Goal: Task Accomplishment & Management: Manage account settings

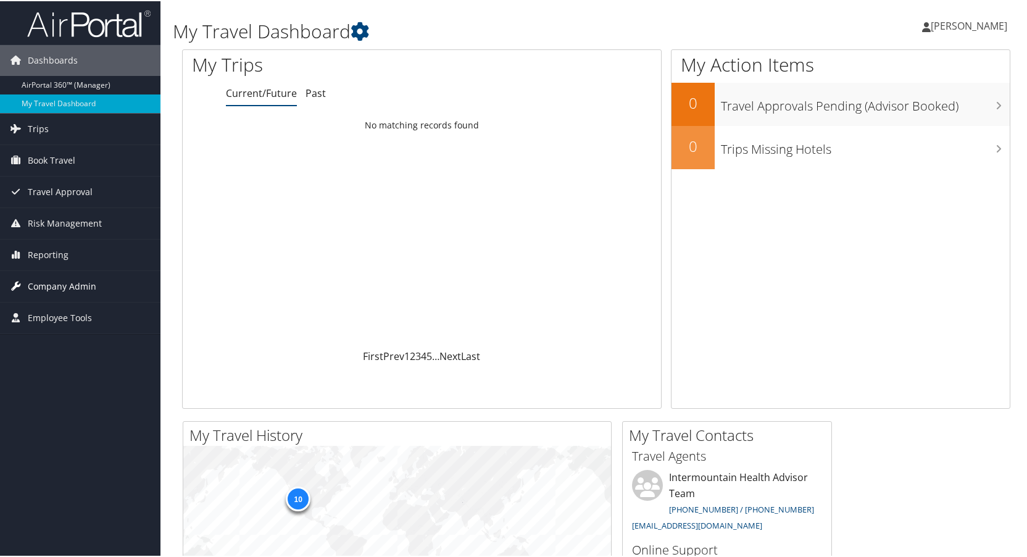
click at [61, 281] on span "Company Admin" at bounding box center [62, 285] width 69 height 31
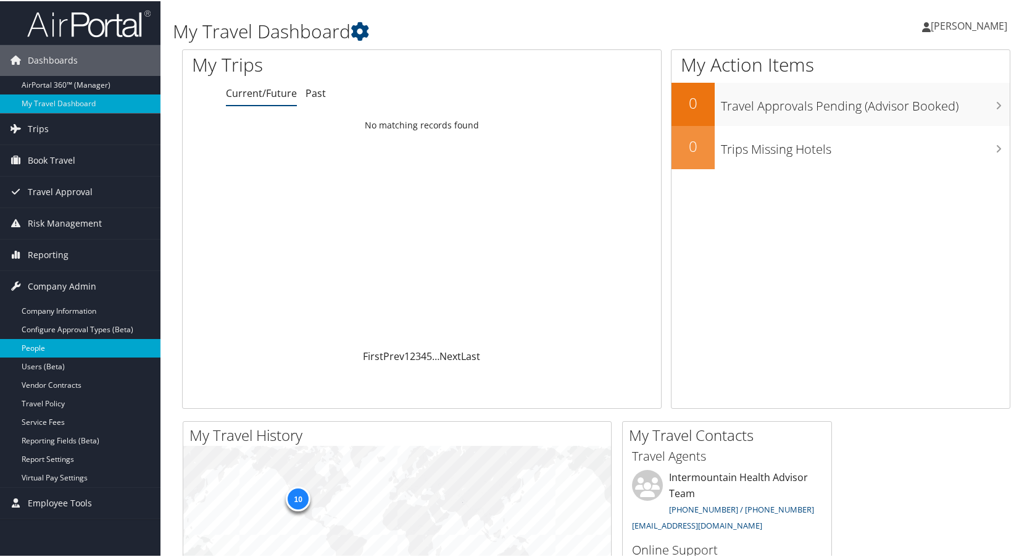
click at [46, 344] on link "People" at bounding box center [80, 347] width 161 height 19
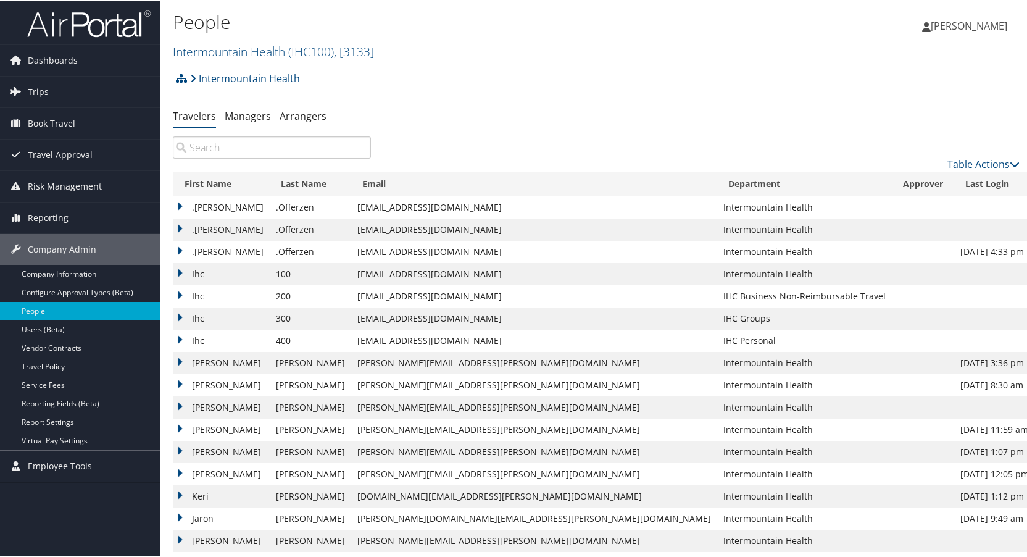
click at [275, 148] on input "search" at bounding box center [272, 146] width 198 height 22
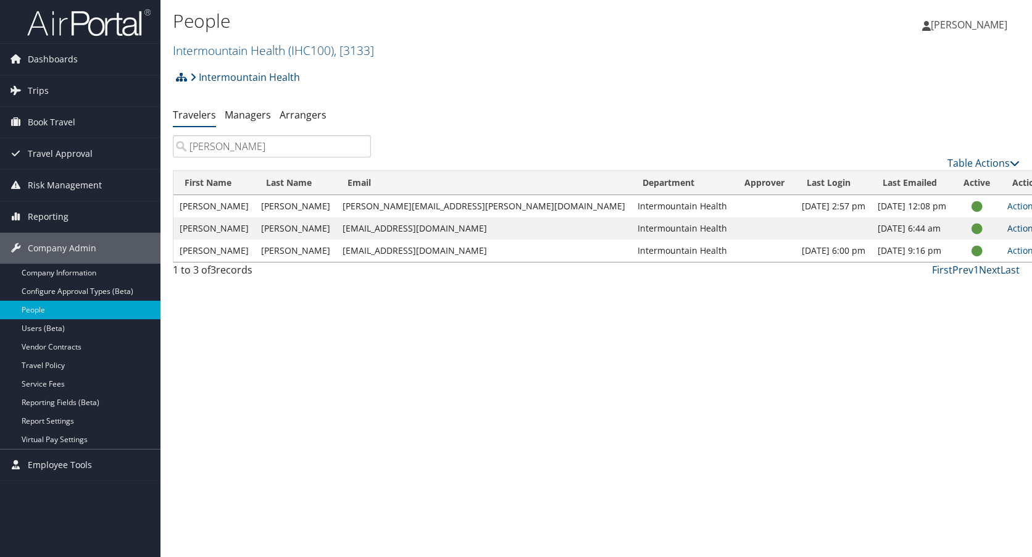
type input "ryan christensen"
click at [1008, 226] on link "Actions" at bounding box center [1027, 228] width 39 height 12
click at [939, 265] on link "View Profile" at bounding box center [948, 267] width 114 height 21
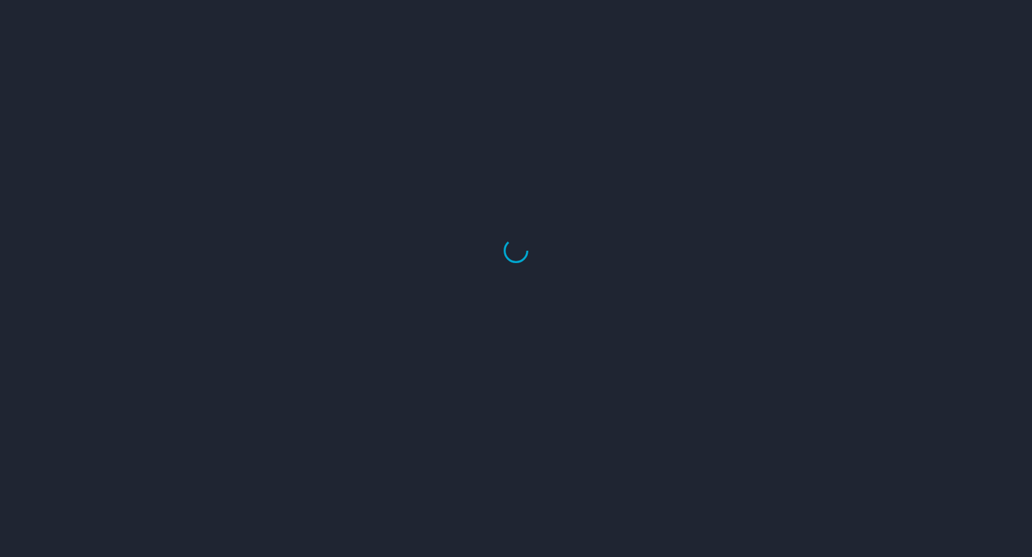
select select "US"
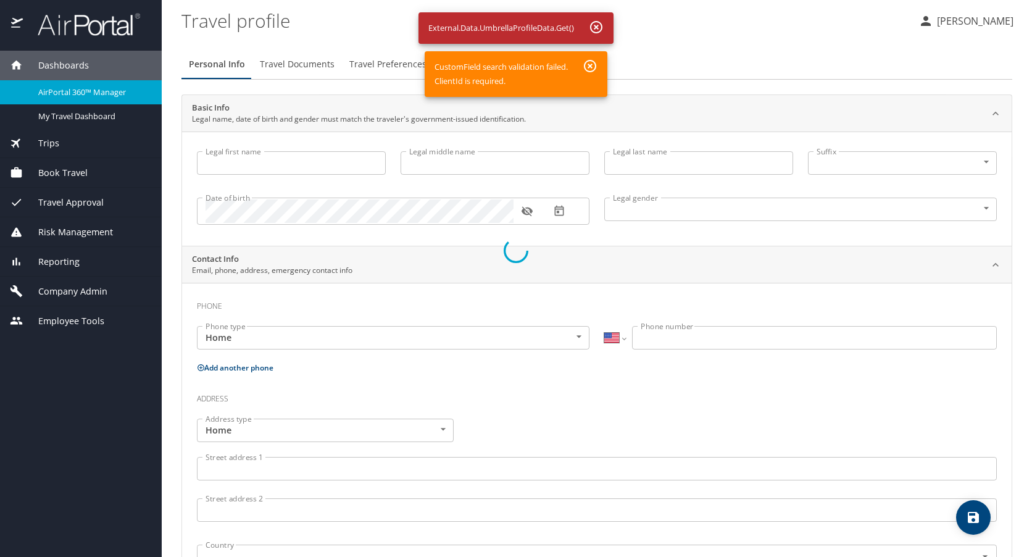
click at [1027, 227] on div at bounding box center [516, 250] width 1032 height 612
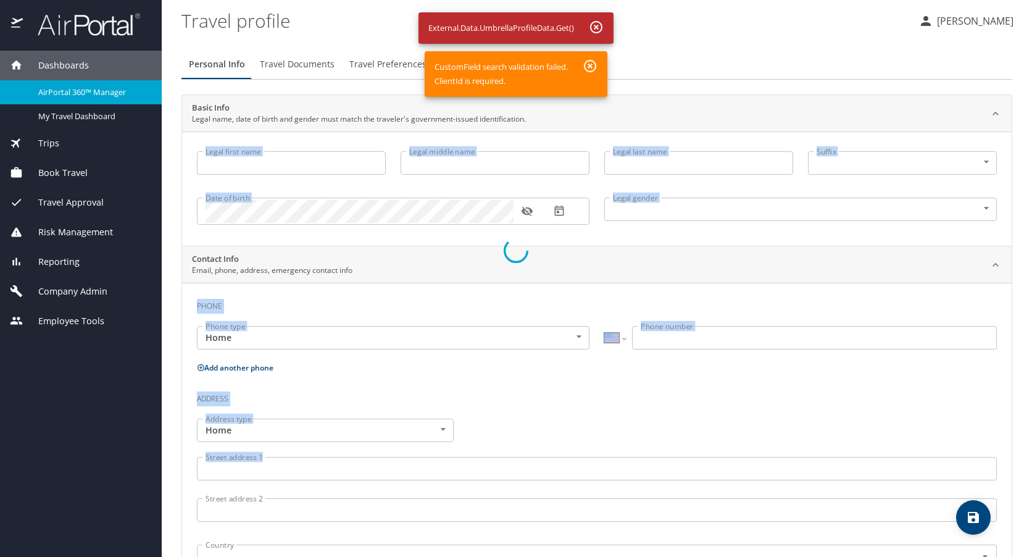
drag, startPoint x: 1027, startPoint y: 227, endPoint x: 1034, endPoint y: 427, distance: 199.5
click at [1032, 427] on html "Dashboards AirPortal 360™ Manager My Travel Dashboard Trips Airtinerary® Lookup…" at bounding box center [516, 278] width 1032 height 557
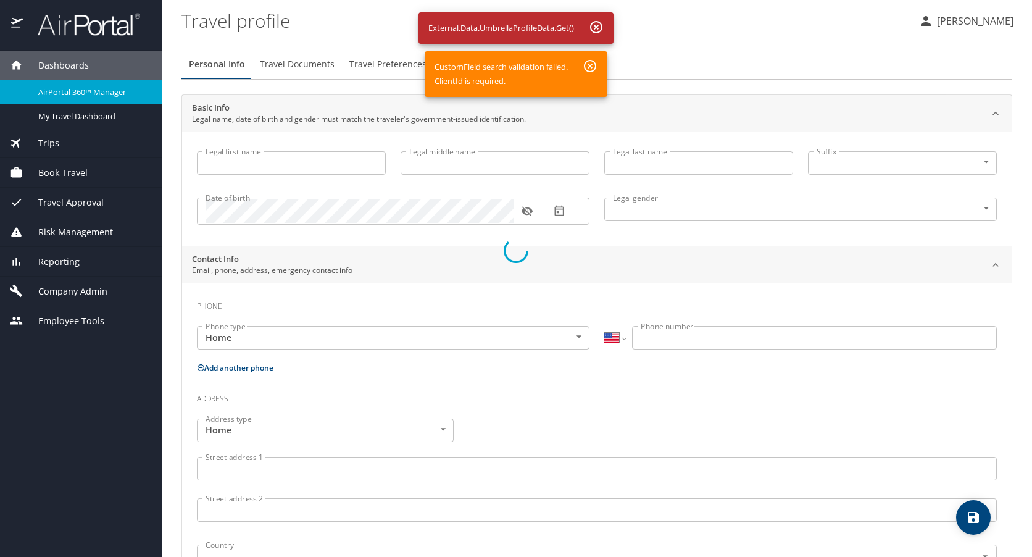
click at [707, 364] on div at bounding box center [516, 250] width 1032 height 612
click at [591, 64] on div at bounding box center [516, 250] width 1032 height 612
click at [596, 25] on div at bounding box center [516, 250] width 1032 height 612
click at [299, 68] on div at bounding box center [516, 250] width 1032 height 612
click at [299, 64] on div at bounding box center [516, 250] width 1032 height 612
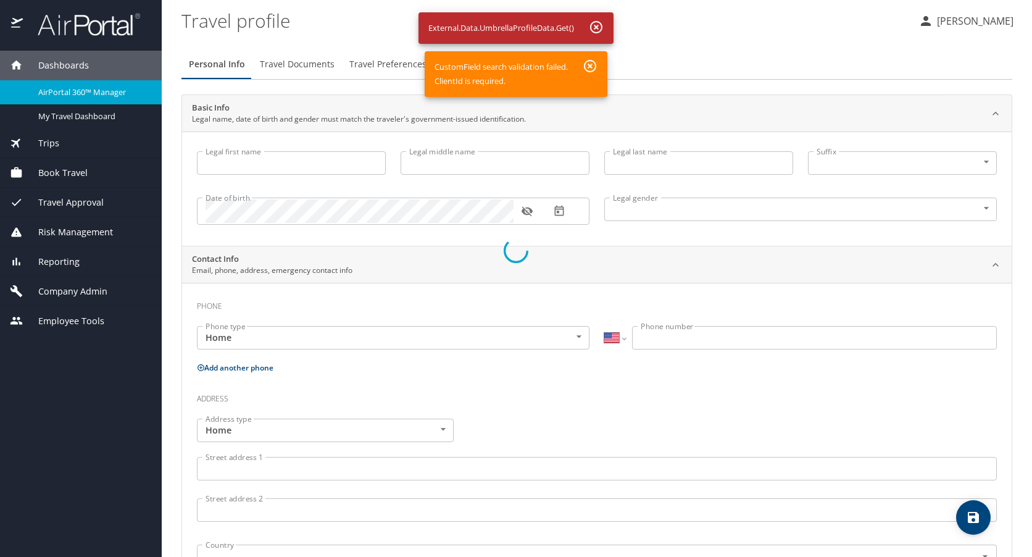
click at [299, 64] on div at bounding box center [516, 250] width 1032 height 612
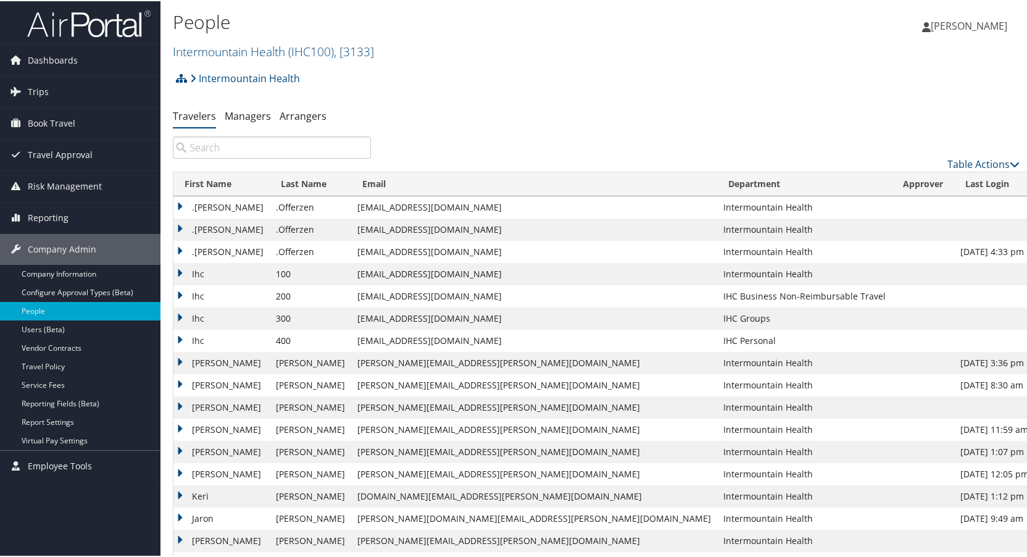
click at [254, 144] on input "search" at bounding box center [272, 146] width 198 height 22
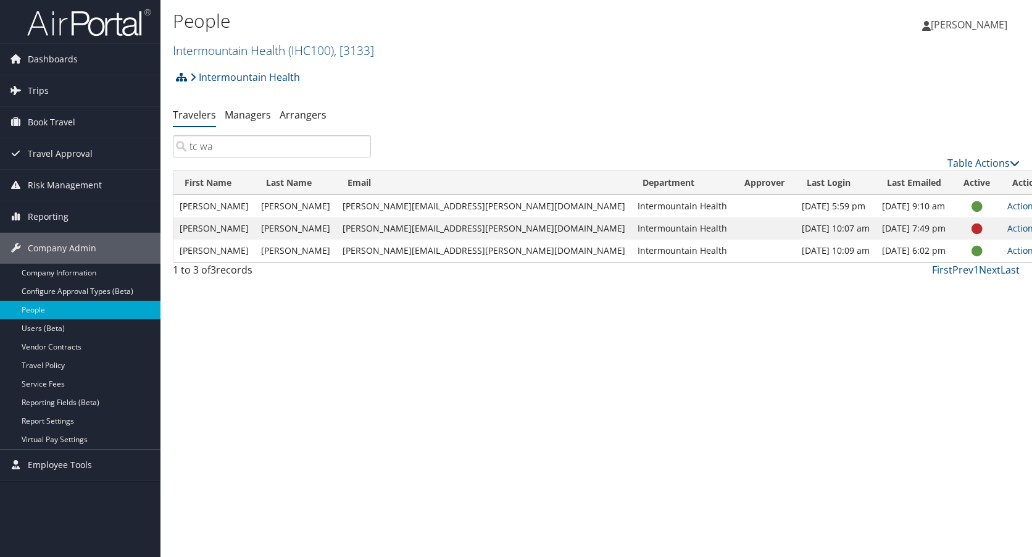
click at [233, 159] on div "tc wa Table Actions" at bounding box center [597, 152] width 866 height 35
click at [237, 151] on input "tc wa" at bounding box center [272, 146] width 198 height 22
drag, startPoint x: 235, startPoint y: 147, endPoint x: 80, endPoint y: 143, distance: 154.4
click at [80, 143] on div "Dashboards AirPortal 360™ (Manager) My Travel Dashboard Trips Airtinerary® Look…" at bounding box center [516, 278] width 1032 height 557
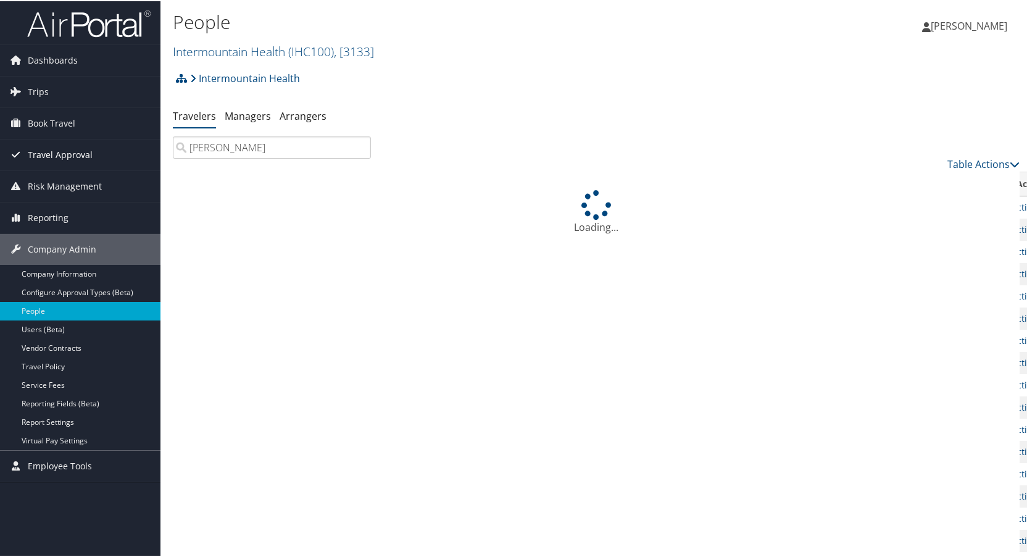
type input "[PERSON_NAME]"
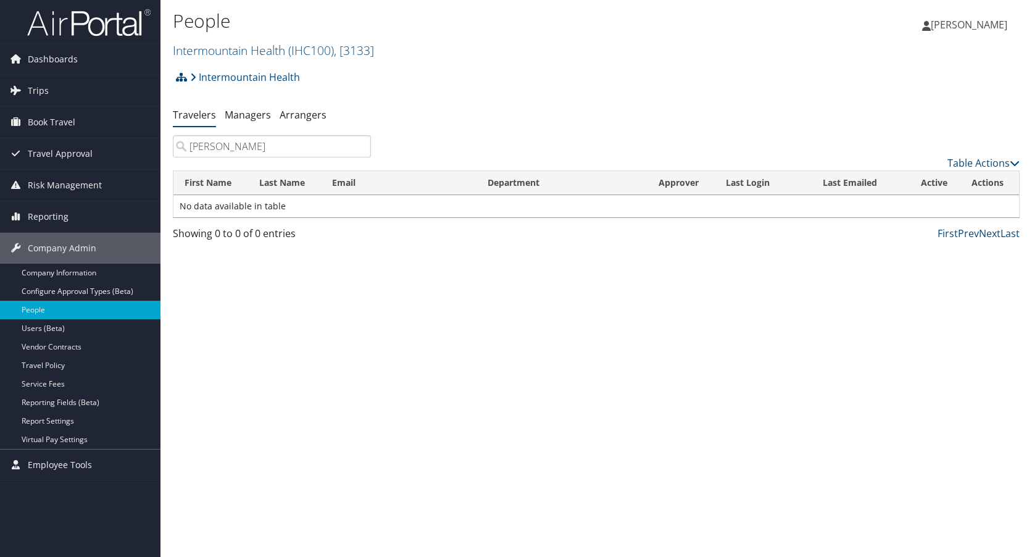
click at [358, 148] on input "[PERSON_NAME]" at bounding box center [272, 146] width 198 height 22
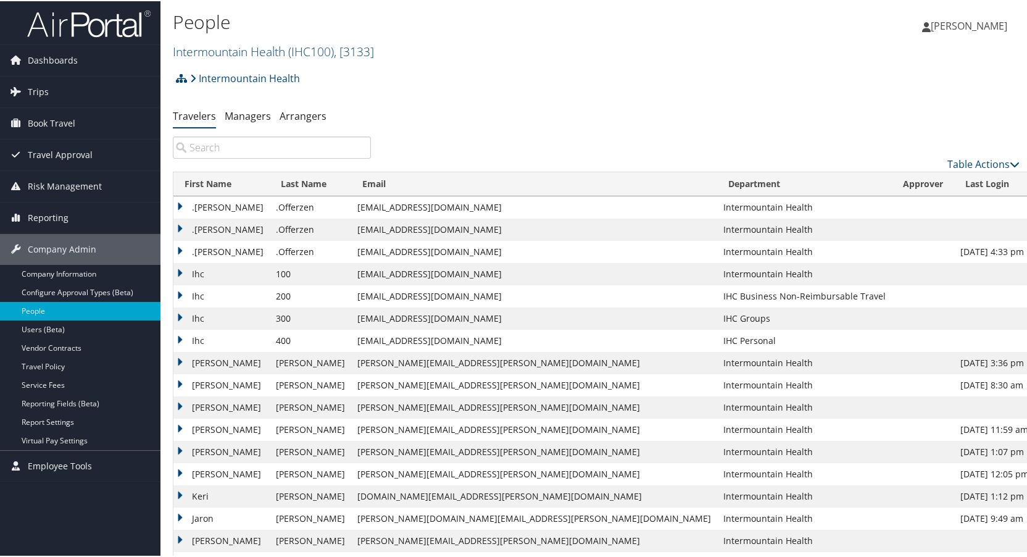
click at [261, 146] on input "search" at bounding box center [272, 146] width 198 height 22
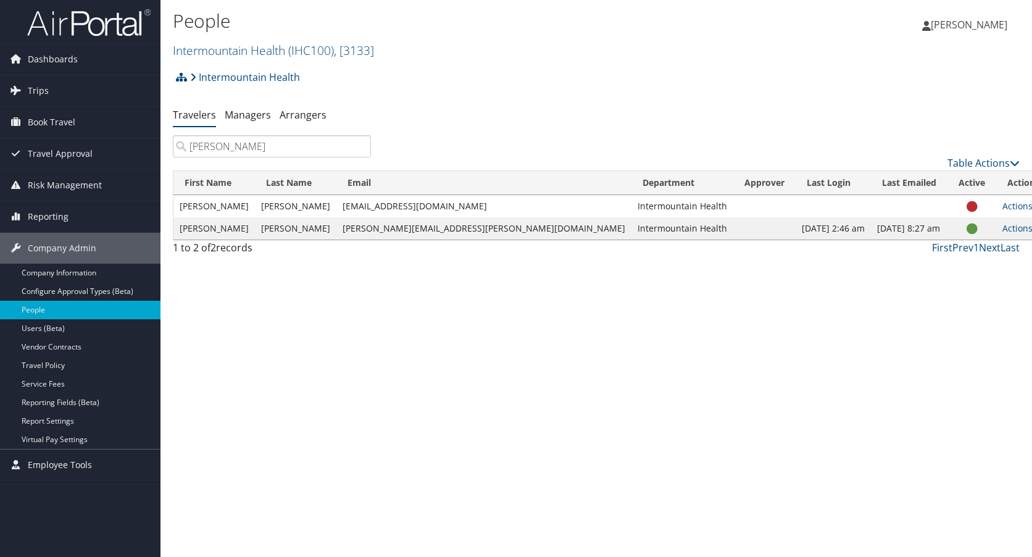
drag, startPoint x: 264, startPoint y: 151, endPoint x: 170, endPoint y: 145, distance: 94.0
click at [170, 145] on div "[PERSON_NAME]" at bounding box center [272, 146] width 217 height 22
type input "[PERSON_NAME]"
